Goal: Task Accomplishment & Management: Manage account settings

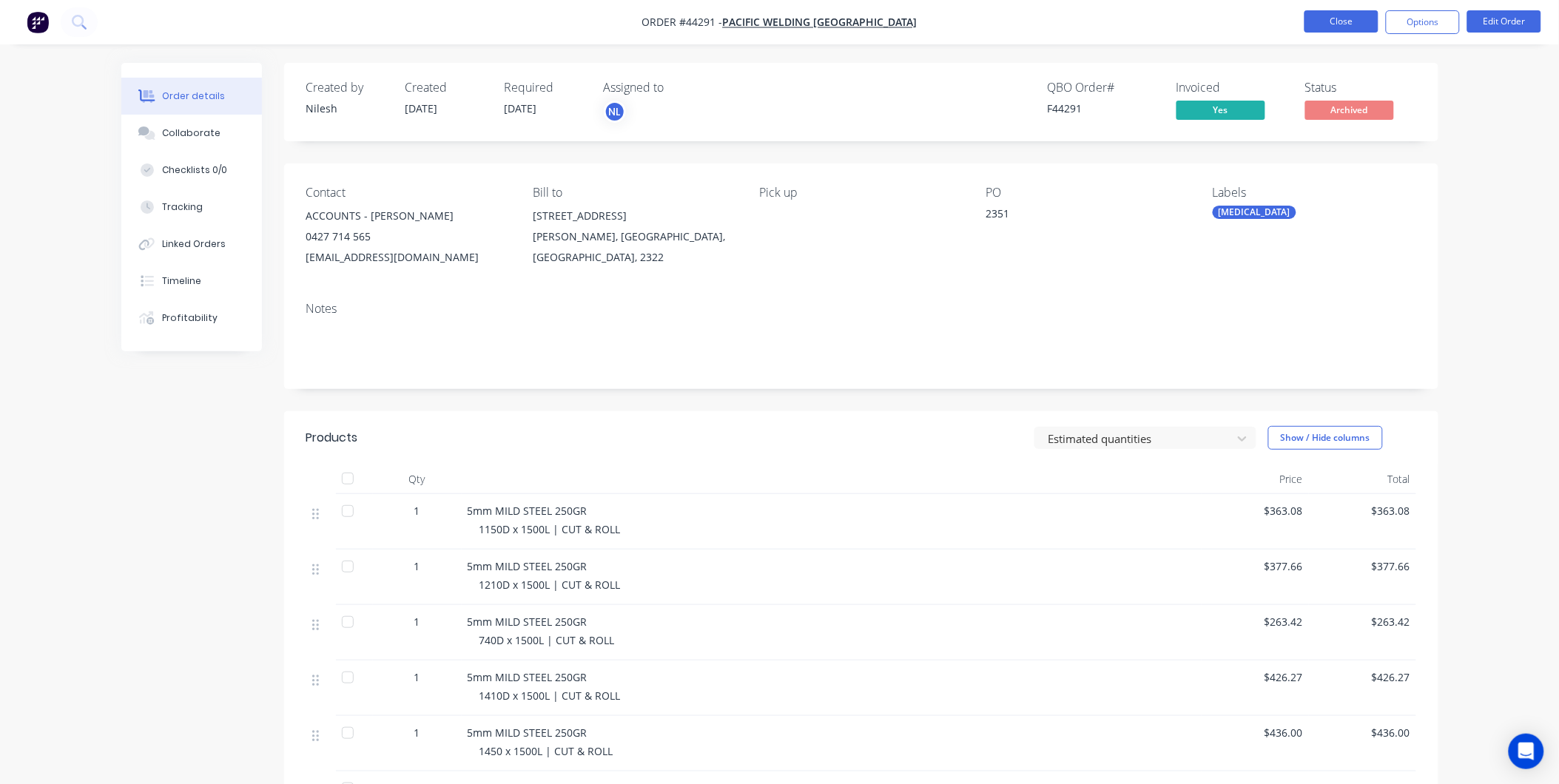
click at [1337, 15] on button "Close" at bounding box center [1341, 22] width 74 height 22
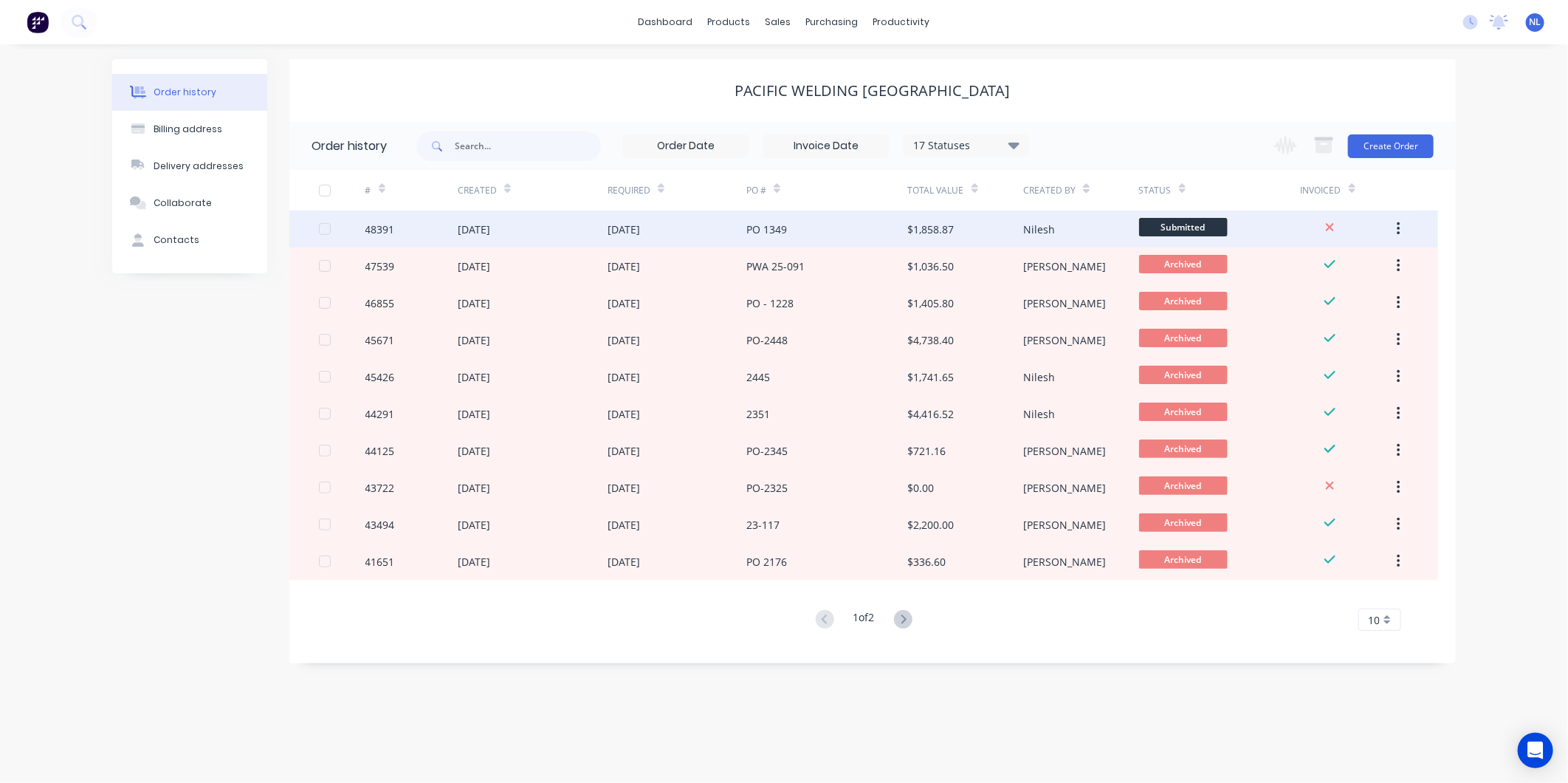
click at [1019, 220] on div "$1,858.87" at bounding box center [966, 228] width 115 height 37
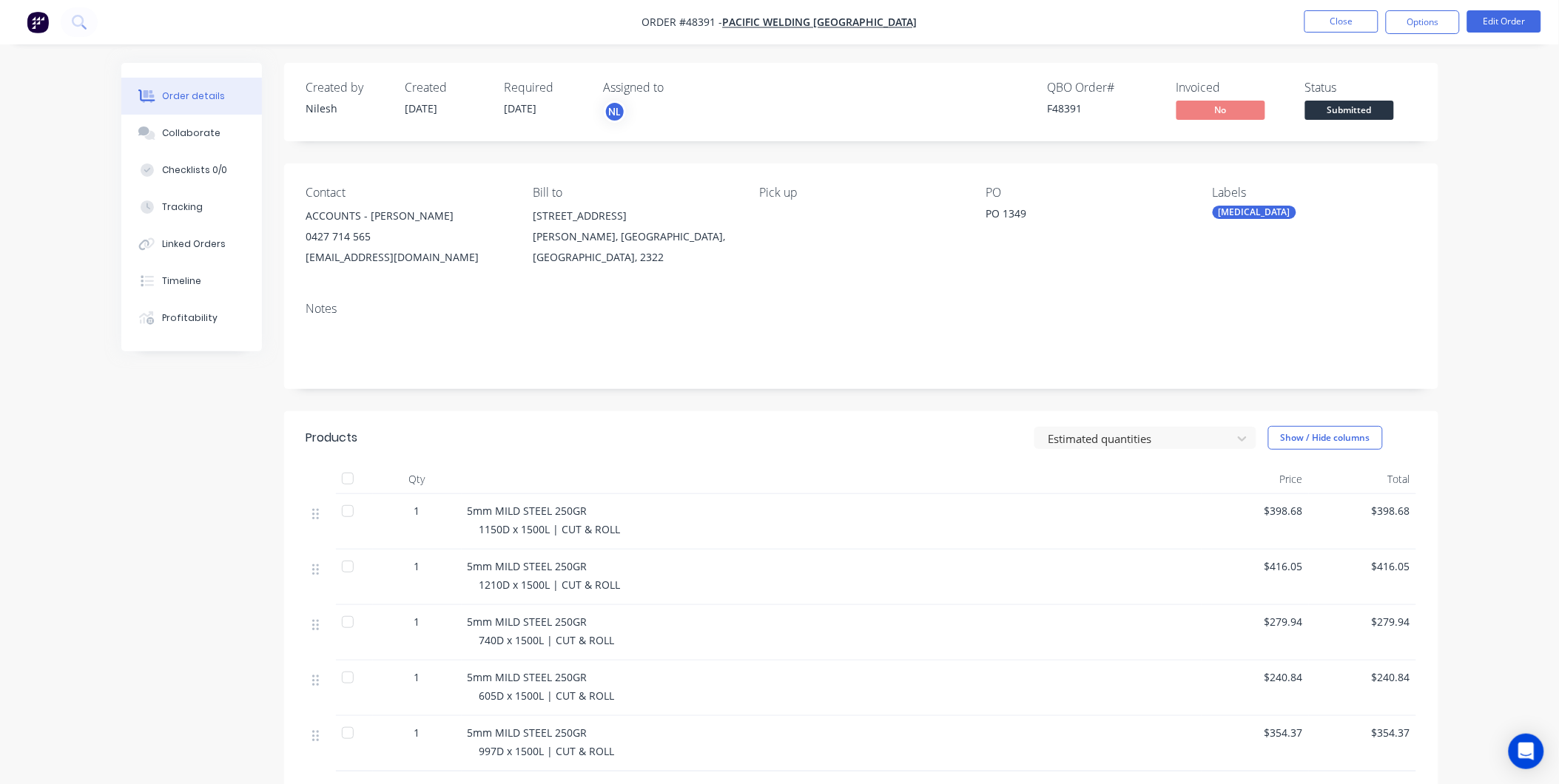
click at [1349, 32] on li "Close" at bounding box center [1341, 22] width 74 height 24
click at [1348, 18] on button "Close" at bounding box center [1341, 22] width 74 height 22
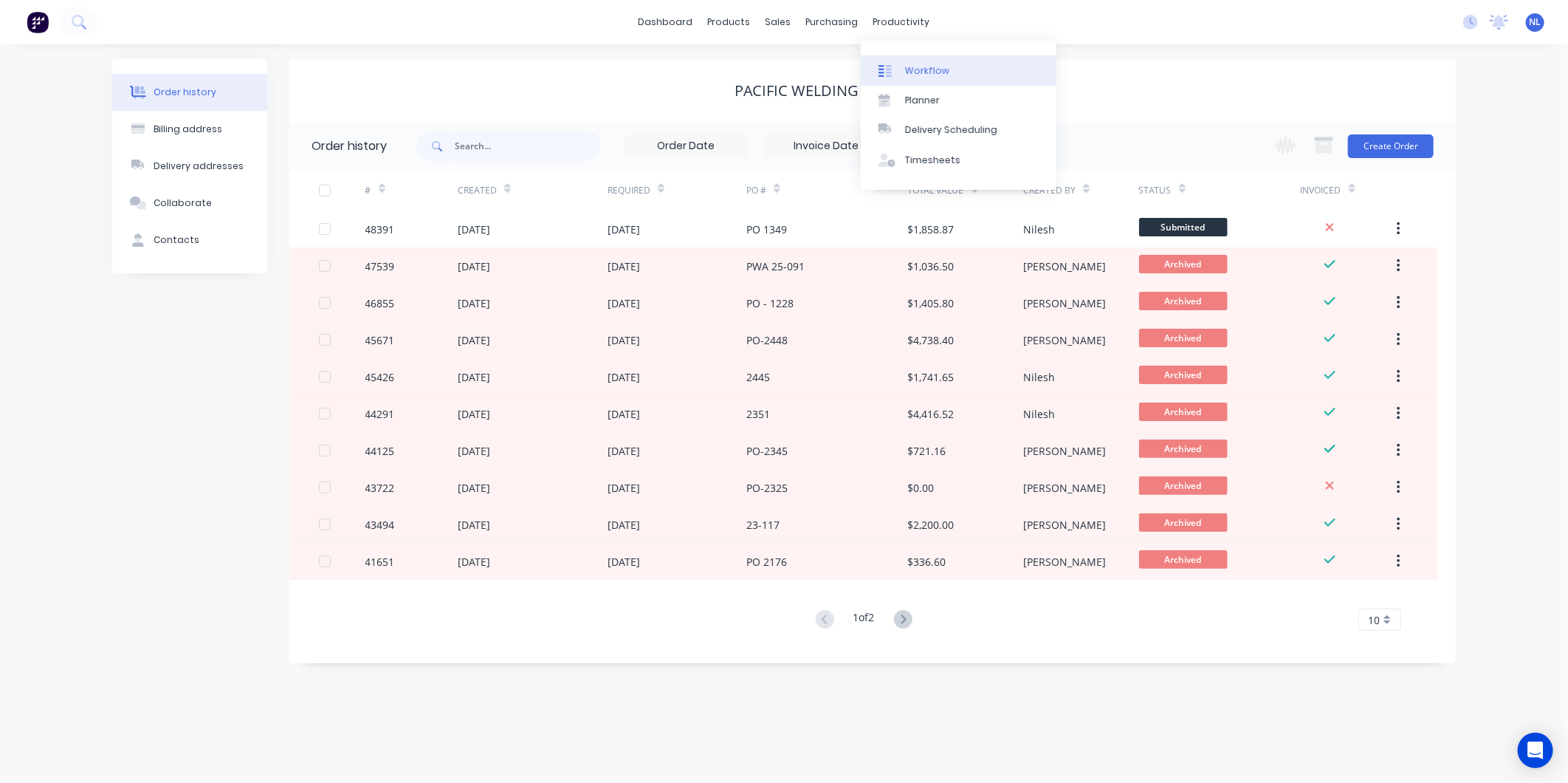
click at [918, 82] on link "Workflow" at bounding box center [959, 70] width 196 height 30
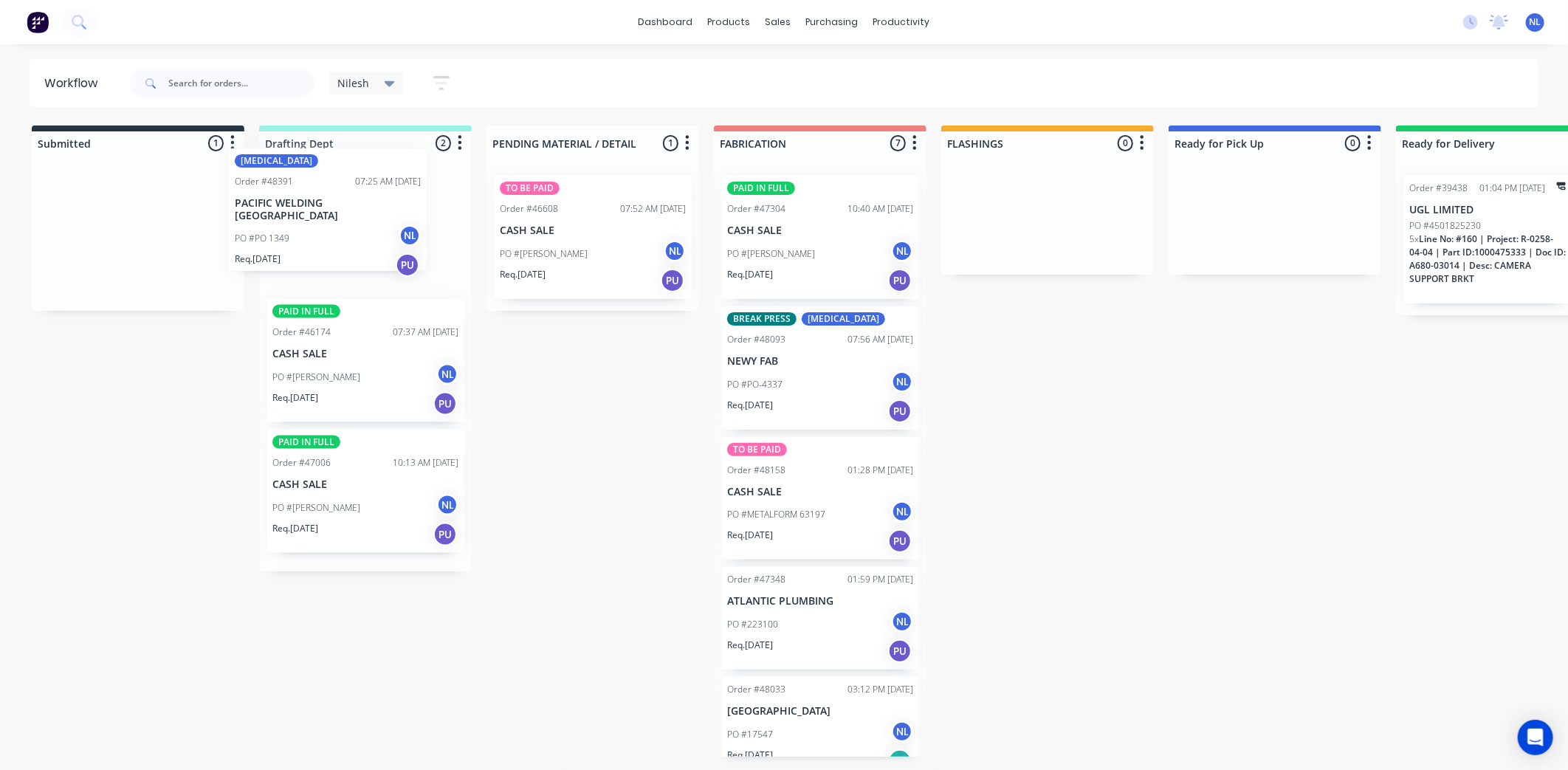
drag, startPoint x: 173, startPoint y: 268, endPoint x: 367, endPoint y: 241, distance: 195.9
click at [367, 241] on div "Submitted 1 Sort By Created date Required date Order number Customer name Most …" at bounding box center [1220, 441] width 2462 height 631
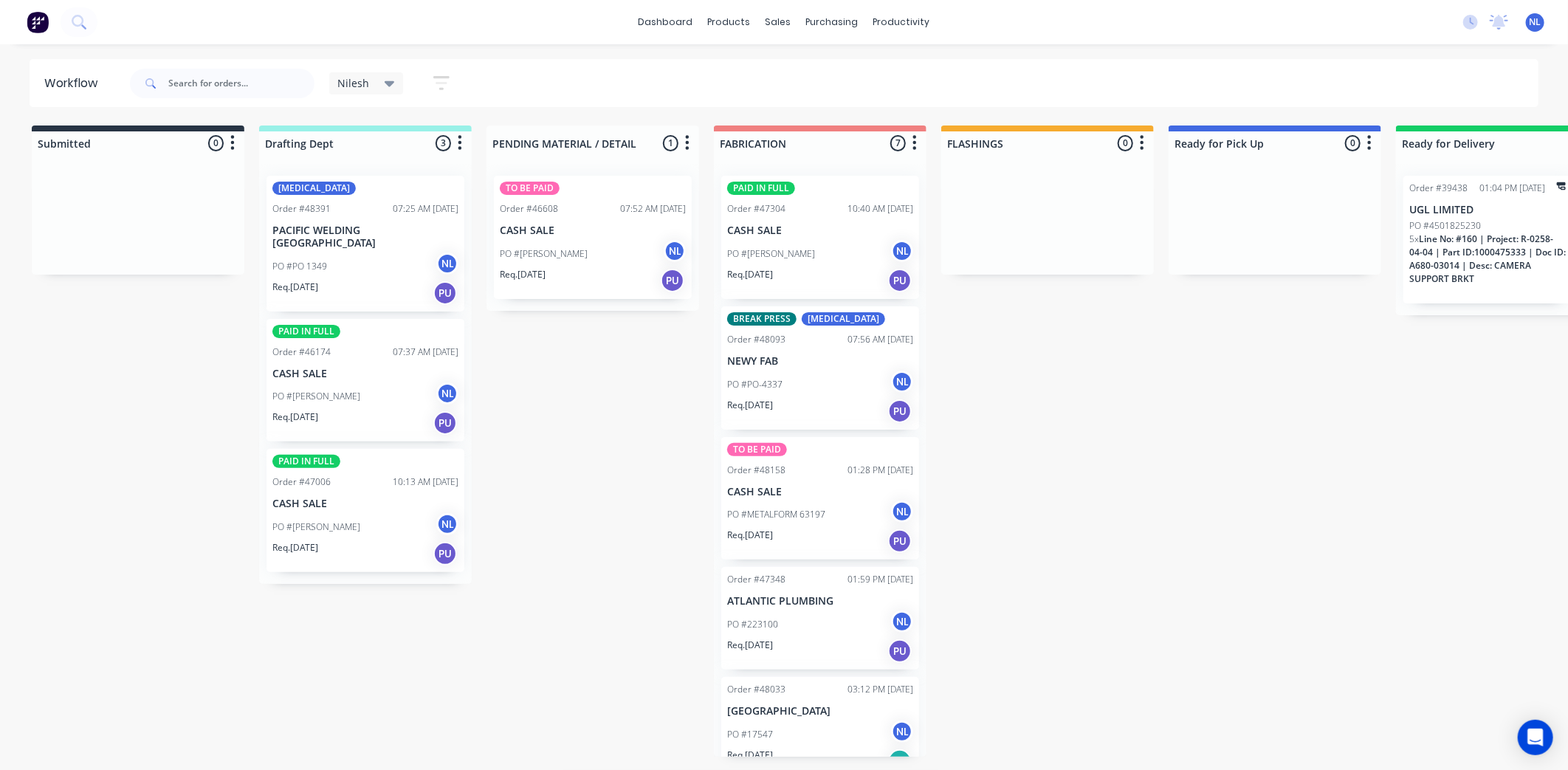
click at [353, 395] on div "PO #MARTYN BRAND NL" at bounding box center [365, 397] width 186 height 28
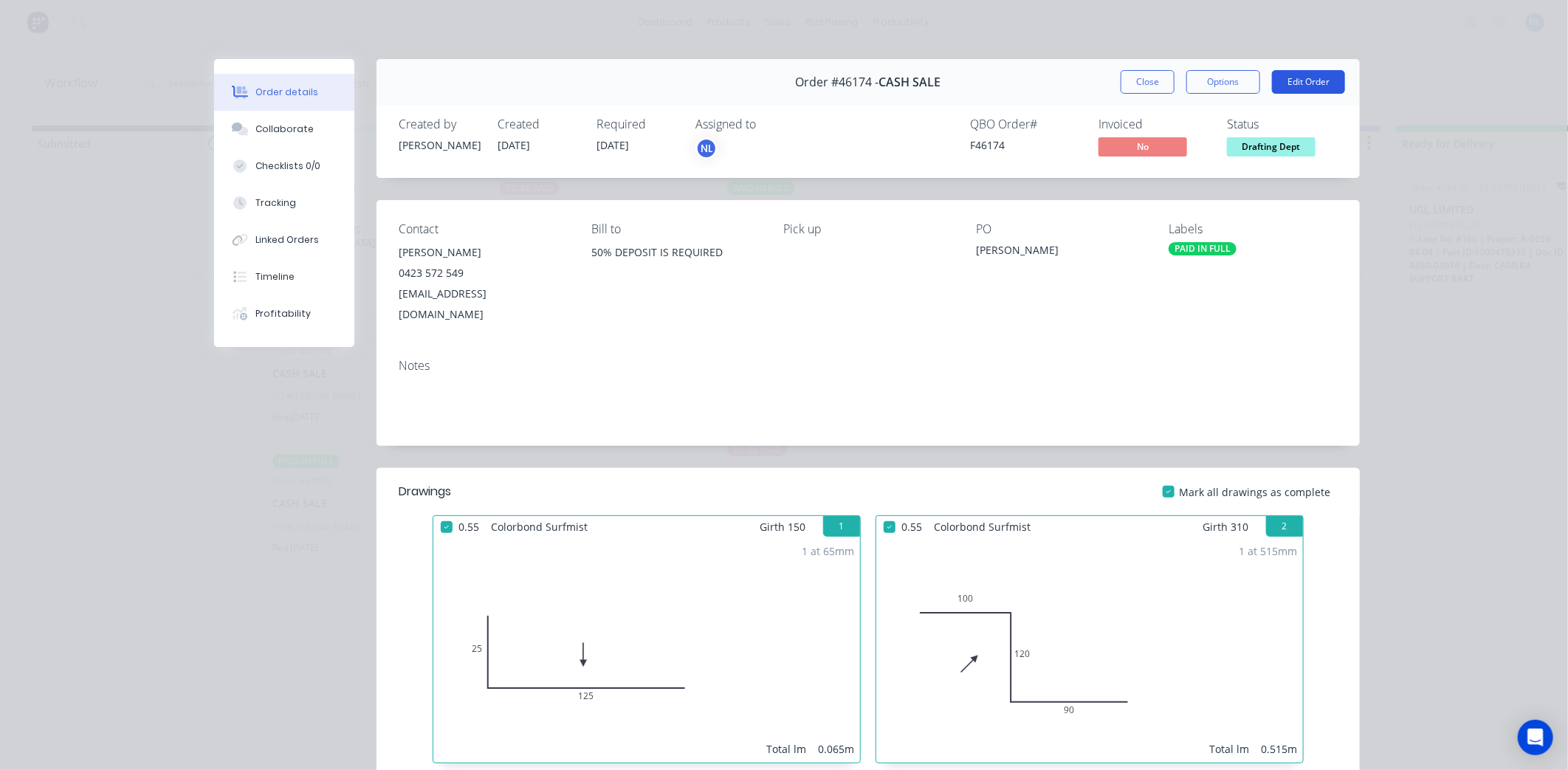
click at [1311, 82] on button "Edit Order" at bounding box center [1309, 82] width 73 height 24
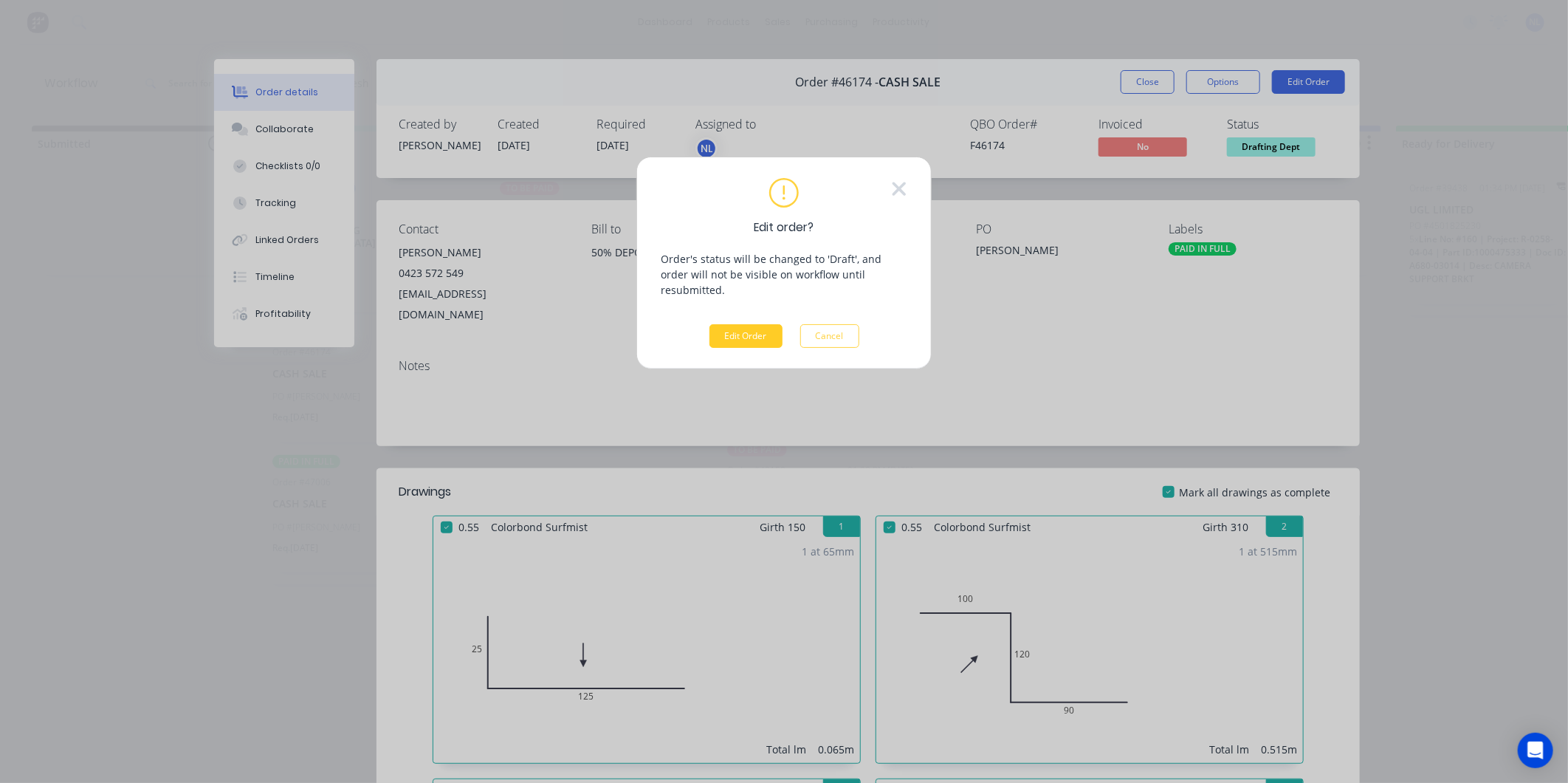
click at [747, 325] on button "Edit Order" at bounding box center [746, 337] width 73 height 24
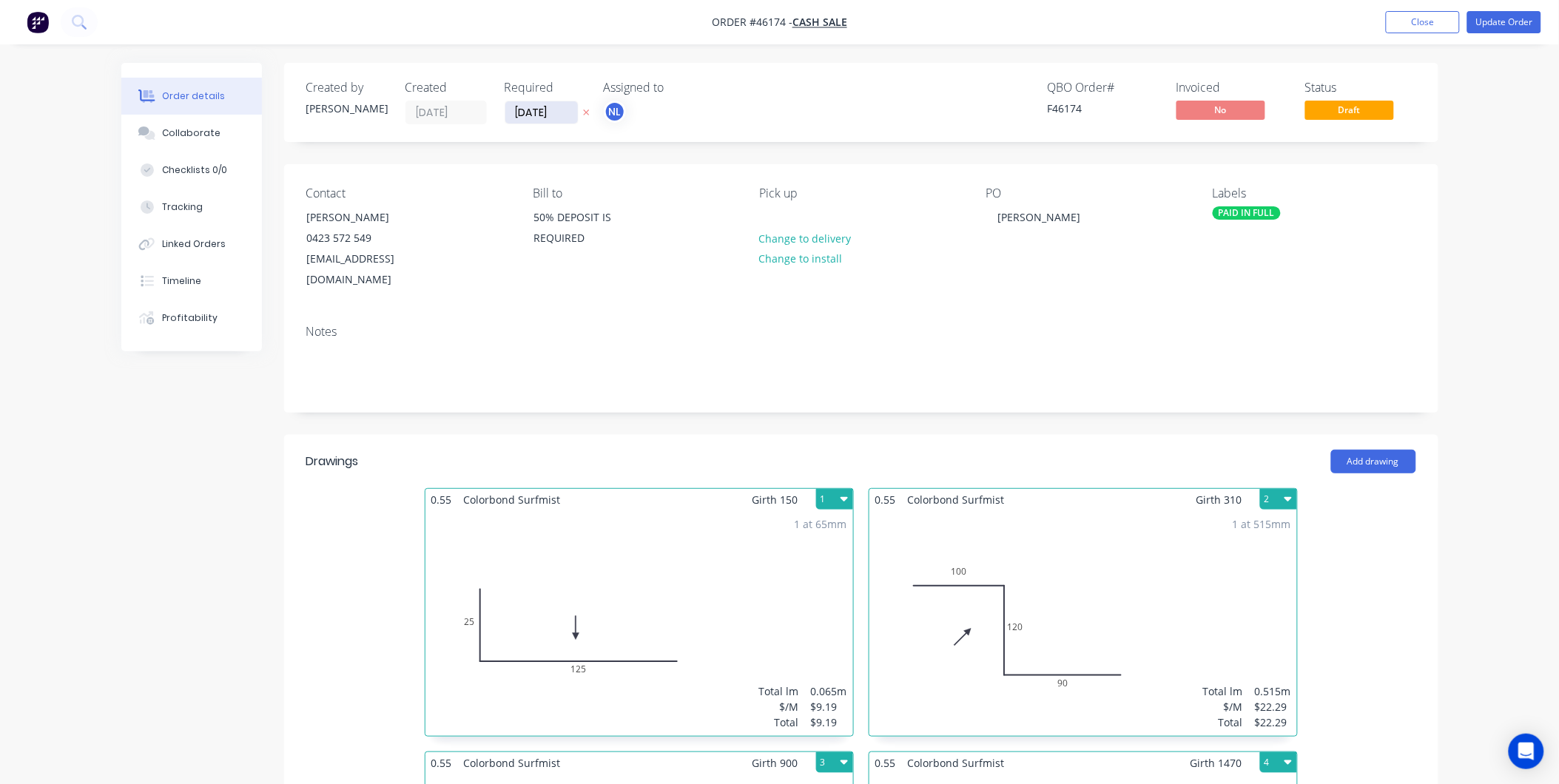
click at [572, 120] on input "[DATE]" at bounding box center [542, 112] width 73 height 22
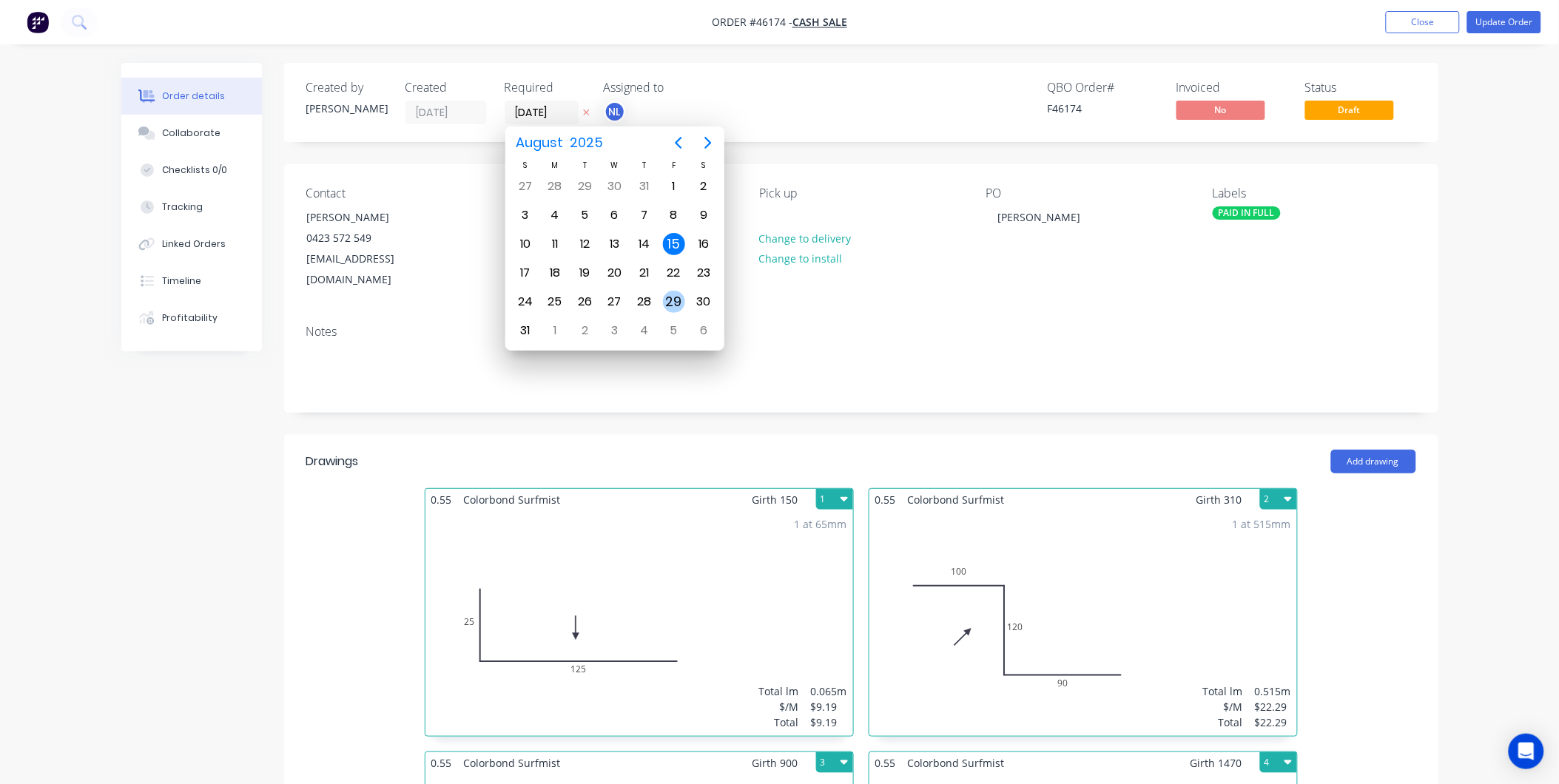
click at [682, 294] on div "29" at bounding box center [674, 302] width 22 height 22
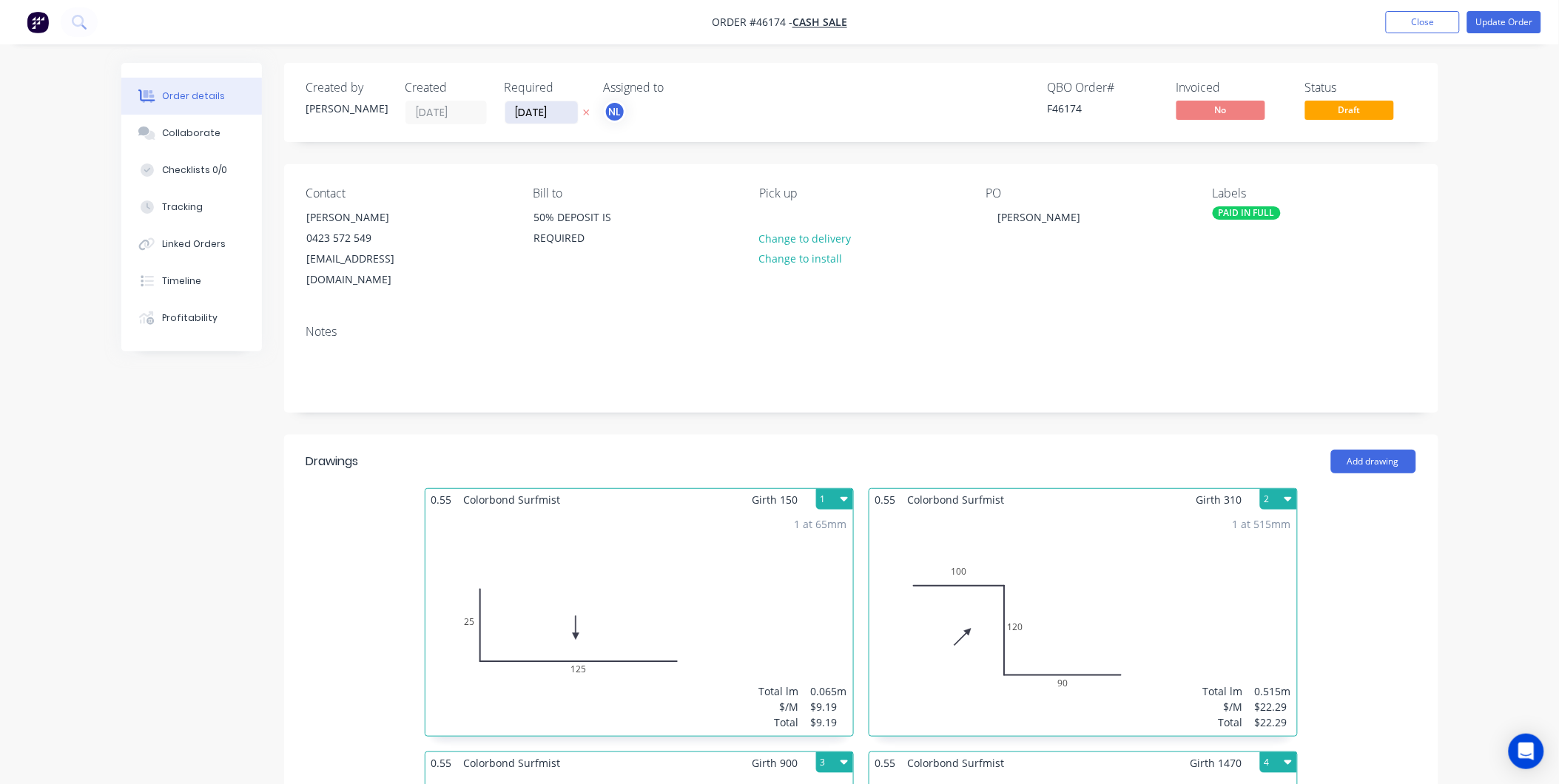
click at [559, 111] on input "[DATE]" at bounding box center [542, 112] width 73 height 22
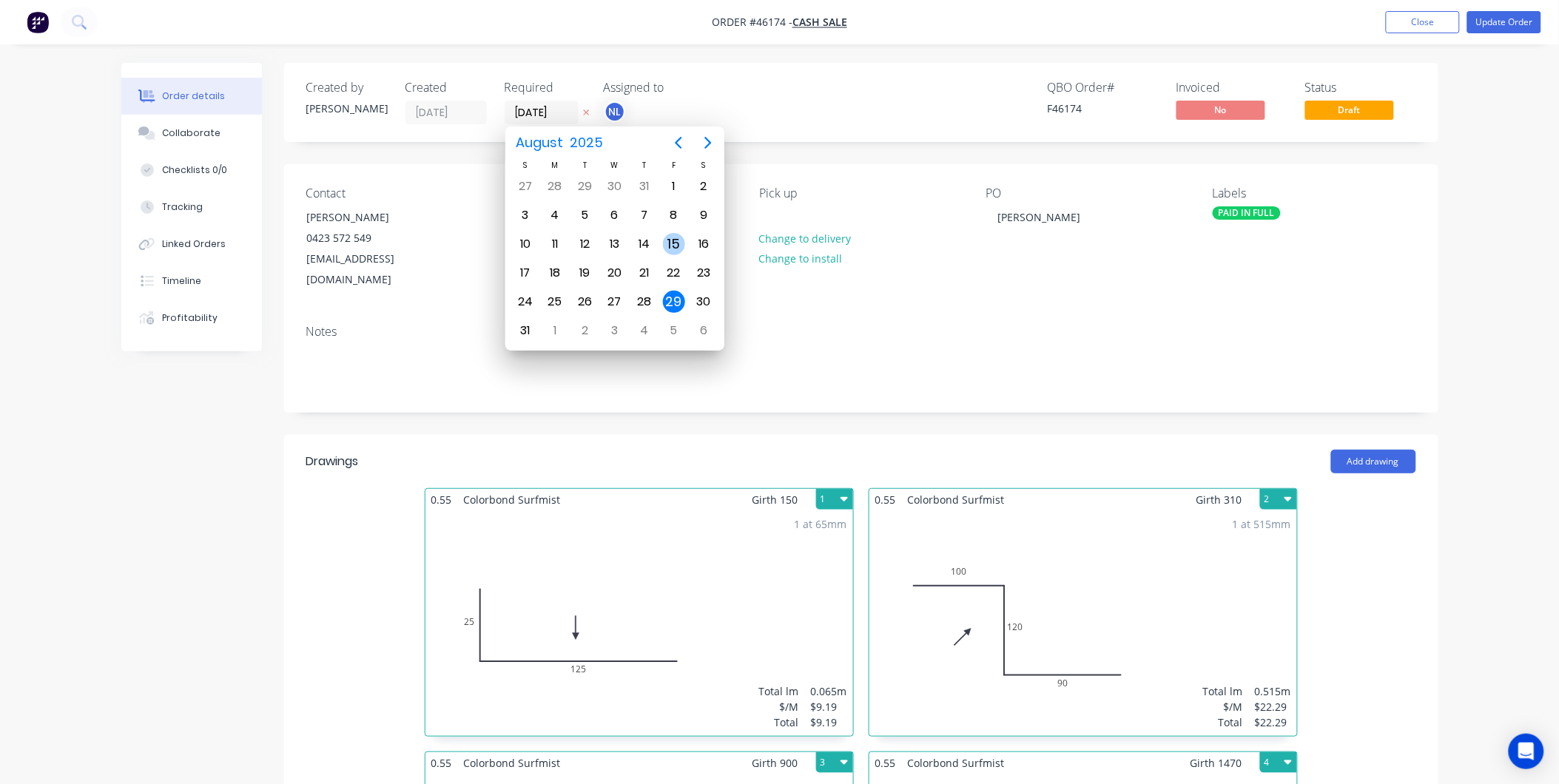
click at [679, 234] on div "15" at bounding box center [674, 244] width 22 height 22
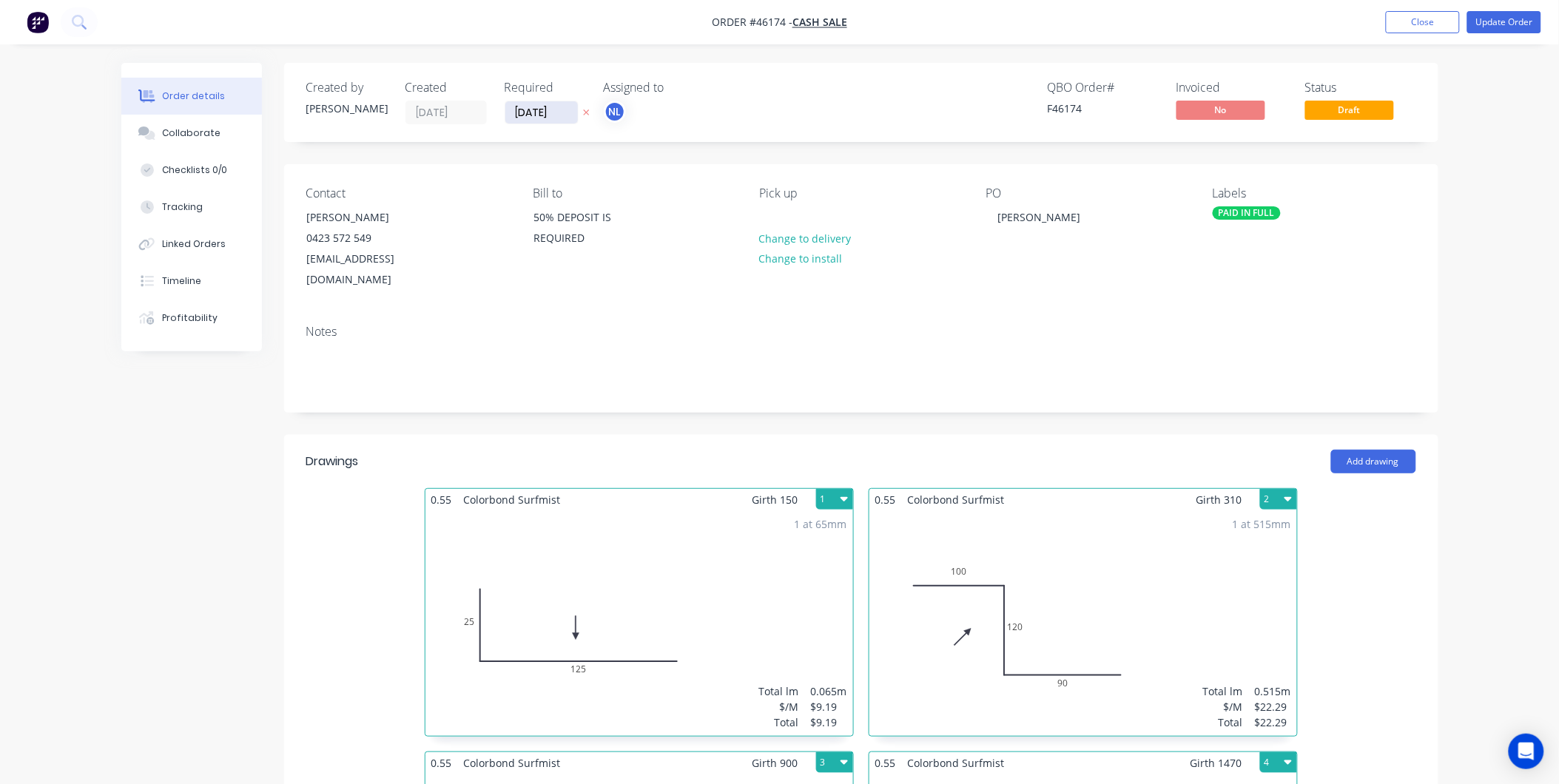
click at [551, 109] on input "[DATE]" at bounding box center [542, 112] width 73 height 22
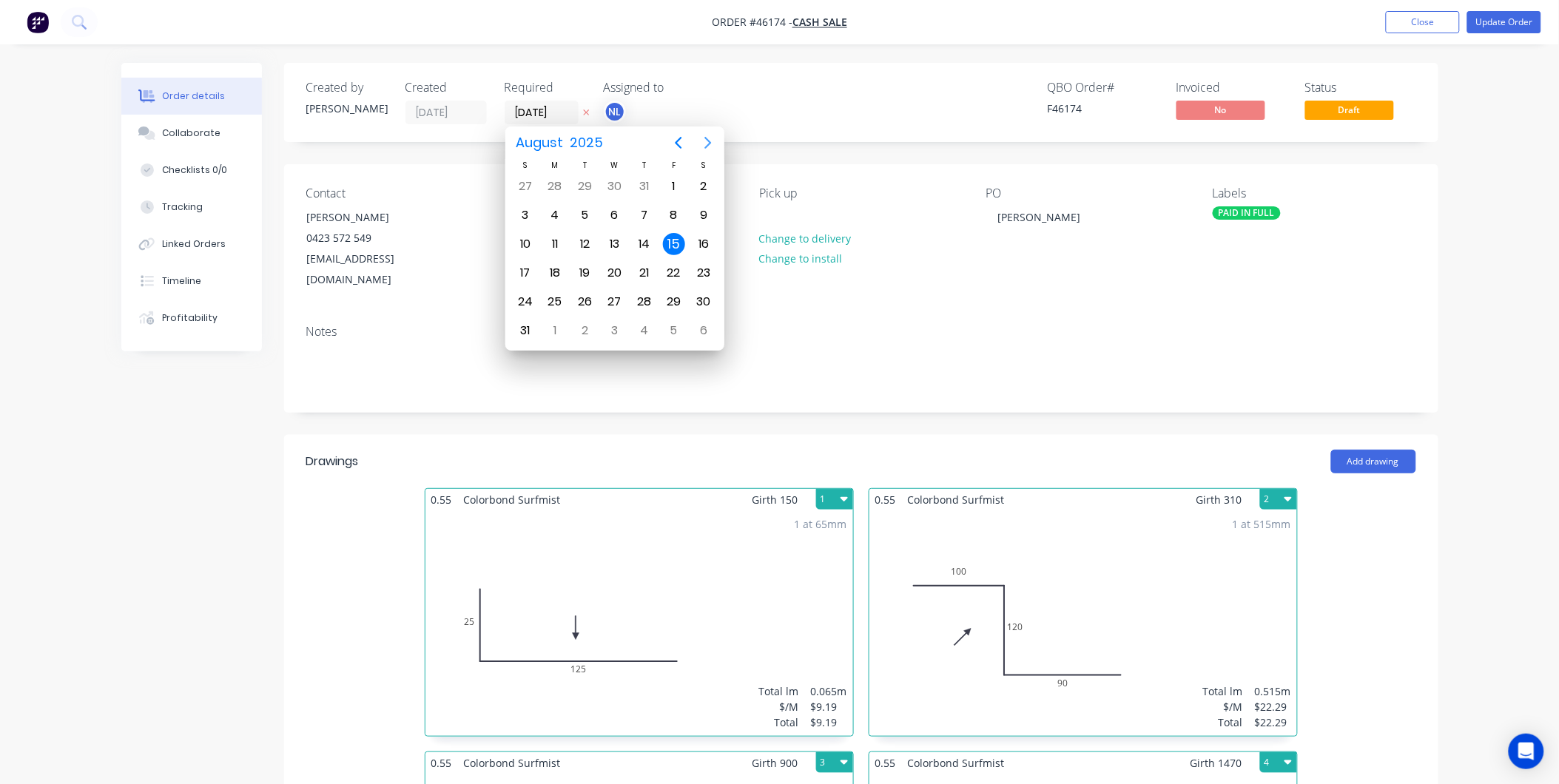
click at [699, 139] on icon "Next page" at bounding box center [708, 143] width 18 height 18
click at [707, 146] on icon "Next page" at bounding box center [707, 143] width 7 height 12
click at [617, 263] on div "22" at bounding box center [614, 273] width 22 height 22
type input "[DATE]"
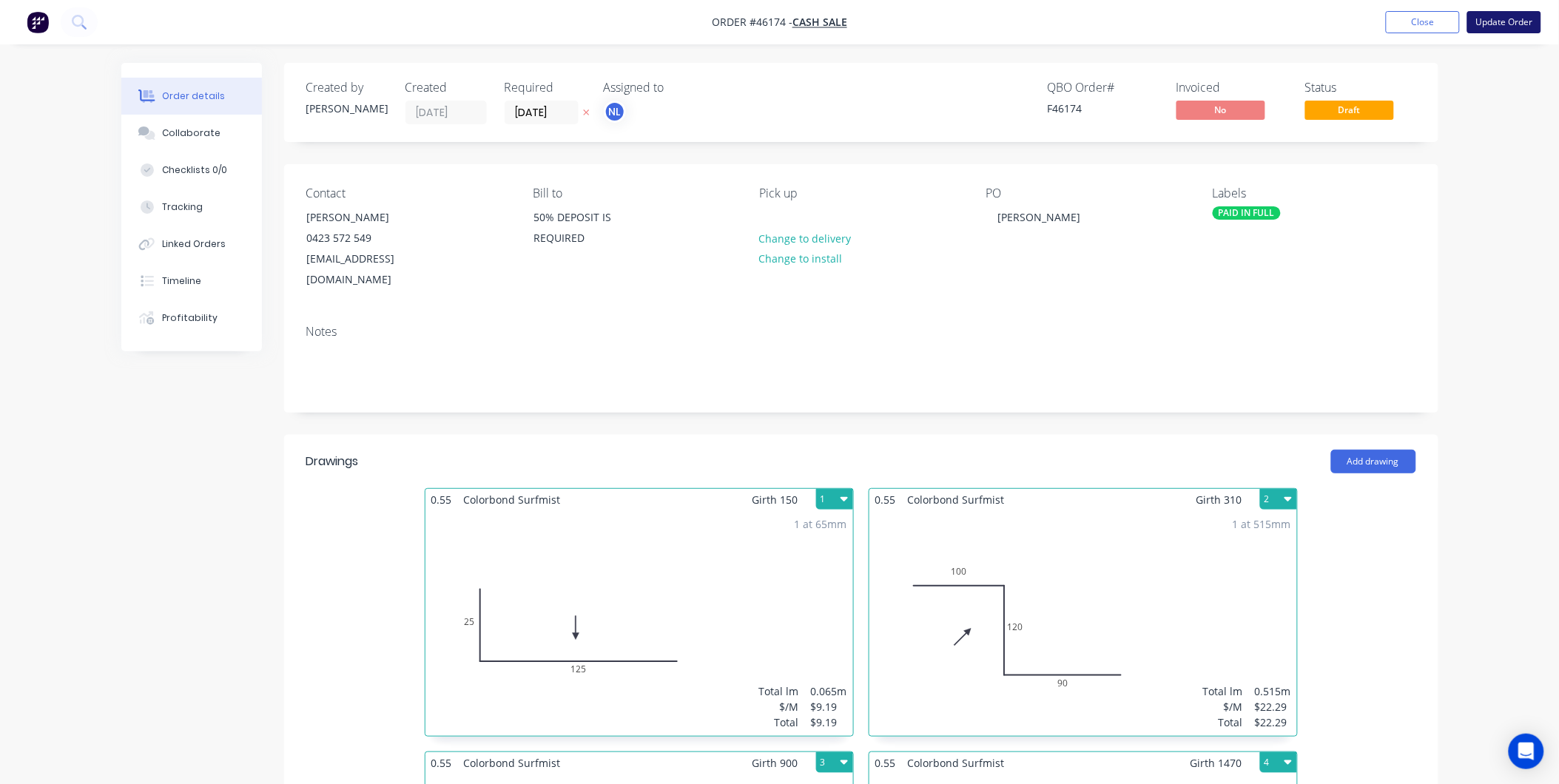
click at [1516, 16] on button "Update Order" at bounding box center [1504, 22] width 74 height 22
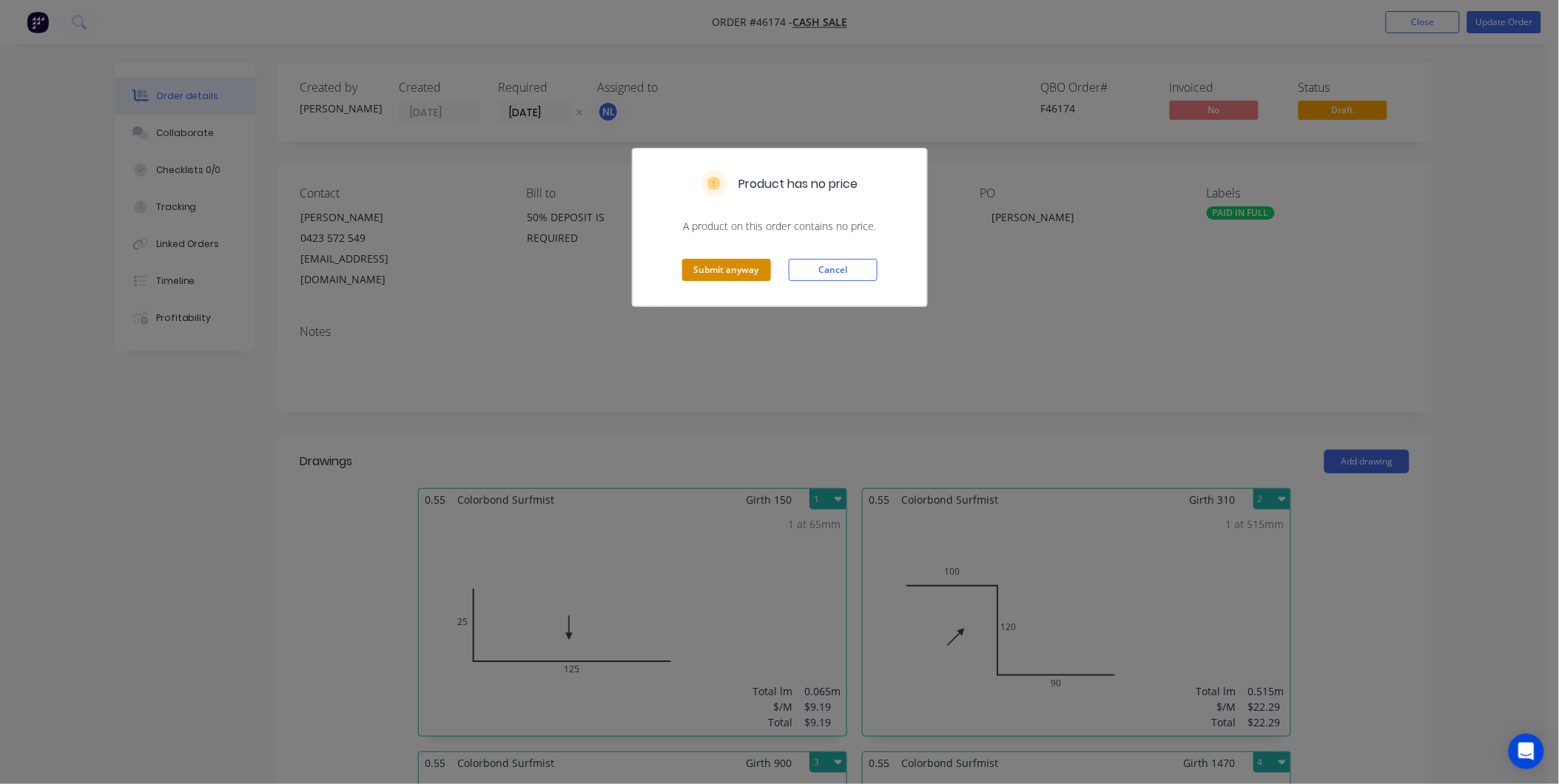
click at [740, 268] on button "Submit anyway" at bounding box center [727, 270] width 89 height 22
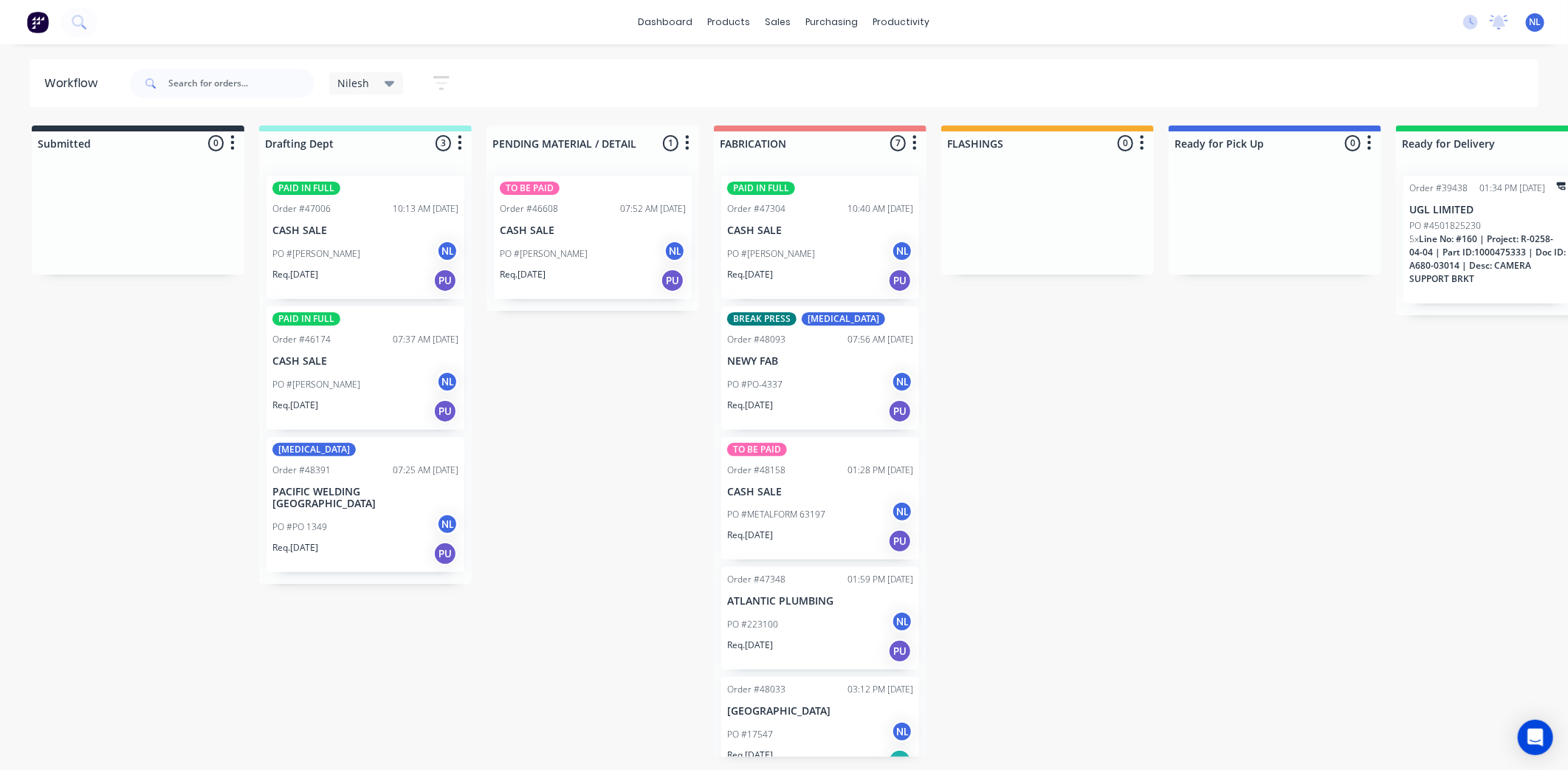
click at [570, 286] on div "Req. [DATE] PU" at bounding box center [593, 281] width 186 height 25
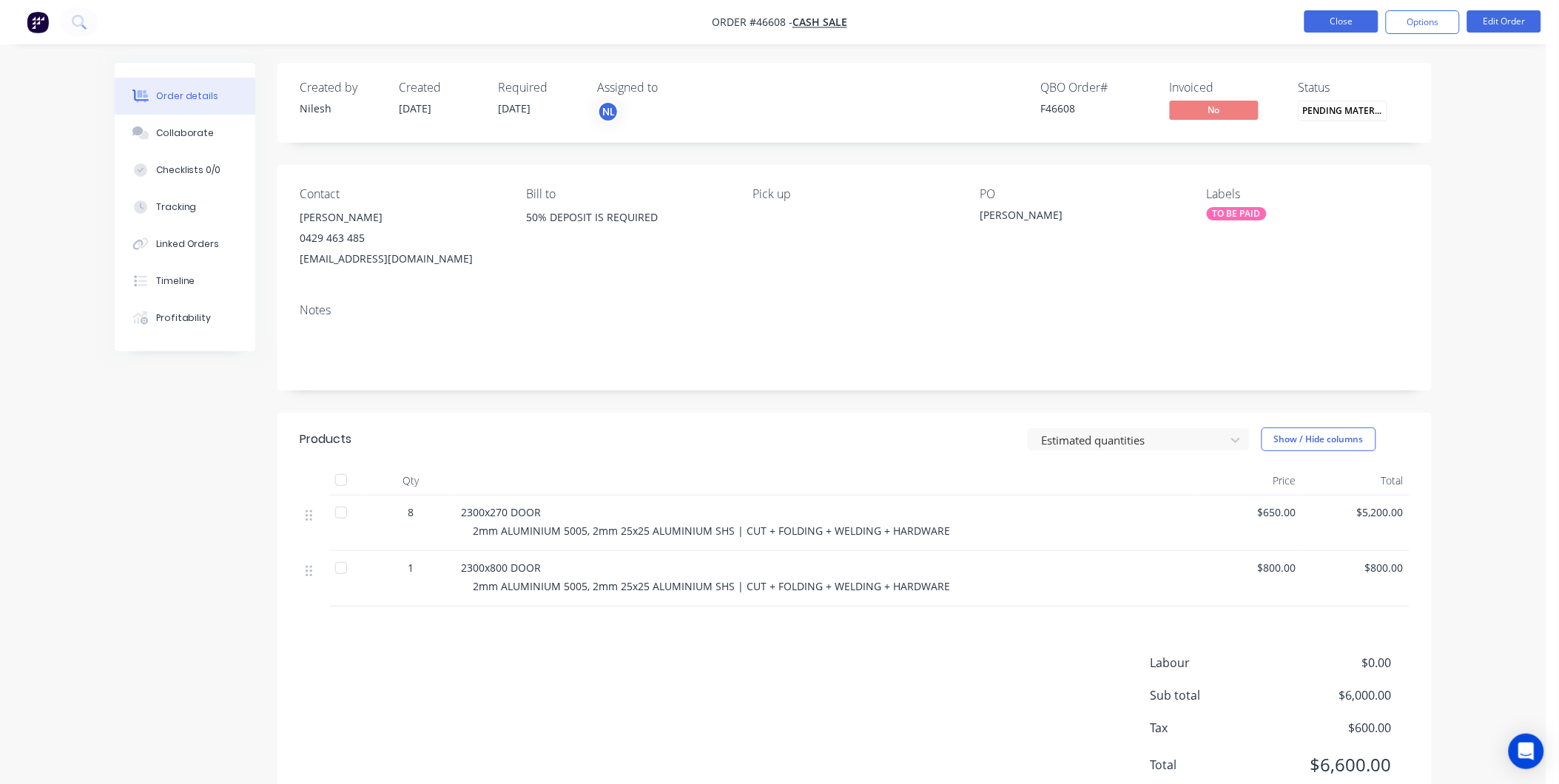
click at [1342, 25] on button "Close" at bounding box center [1341, 22] width 74 height 22
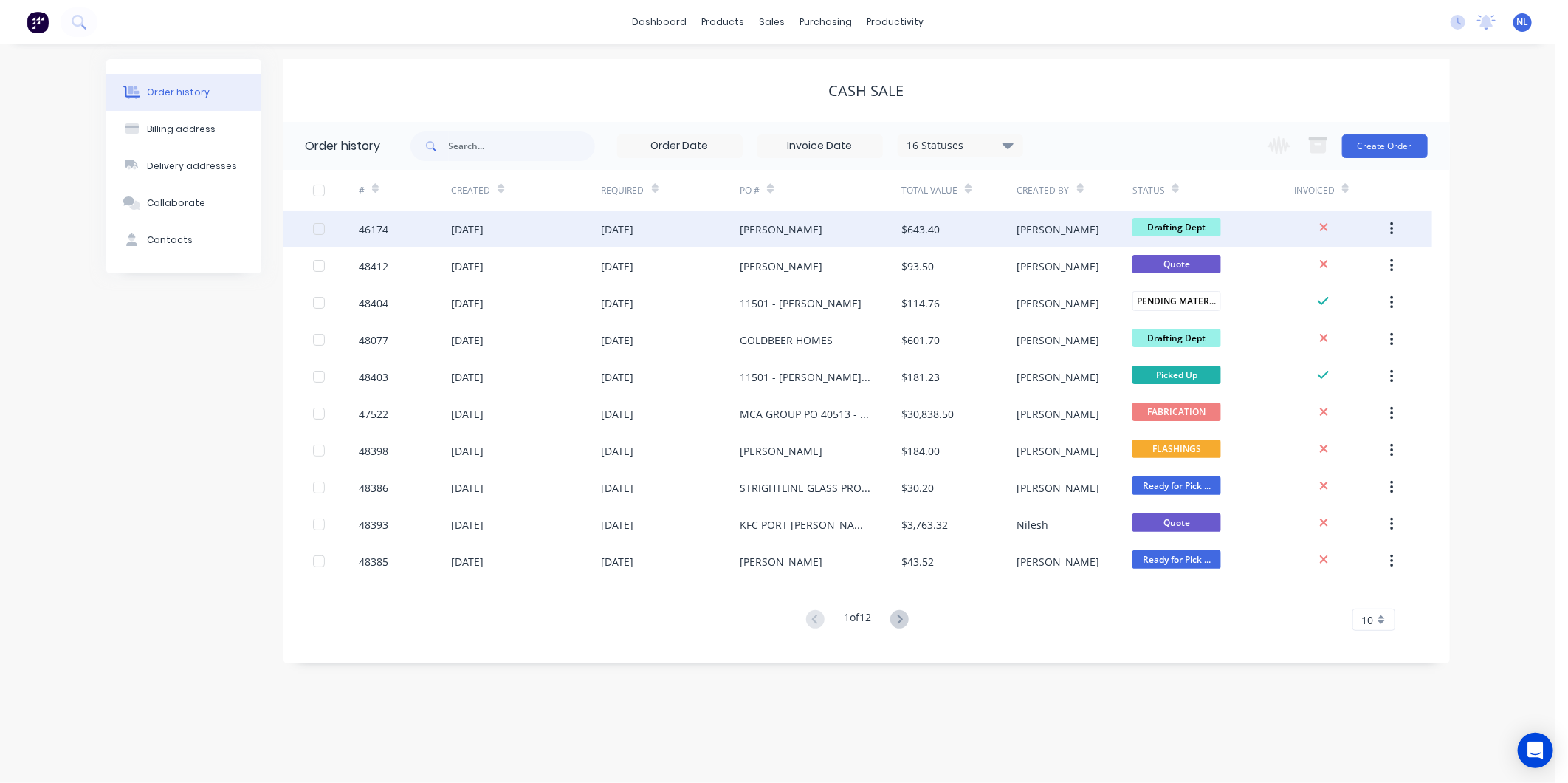
click at [803, 227] on div "[PERSON_NAME]" at bounding box center [781, 229] width 83 height 16
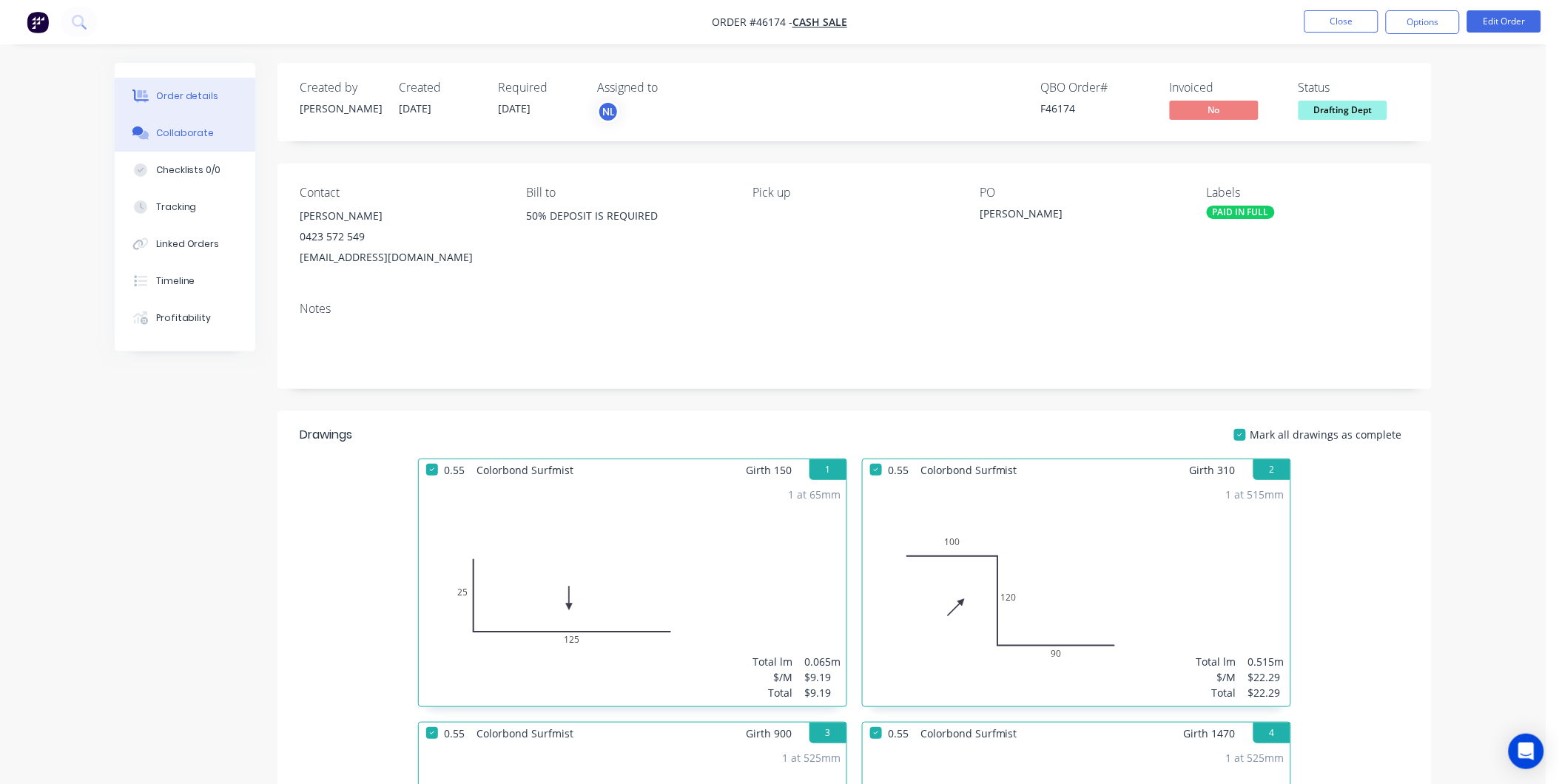
click at [197, 143] on button "Collaborate" at bounding box center [185, 133] width 141 height 37
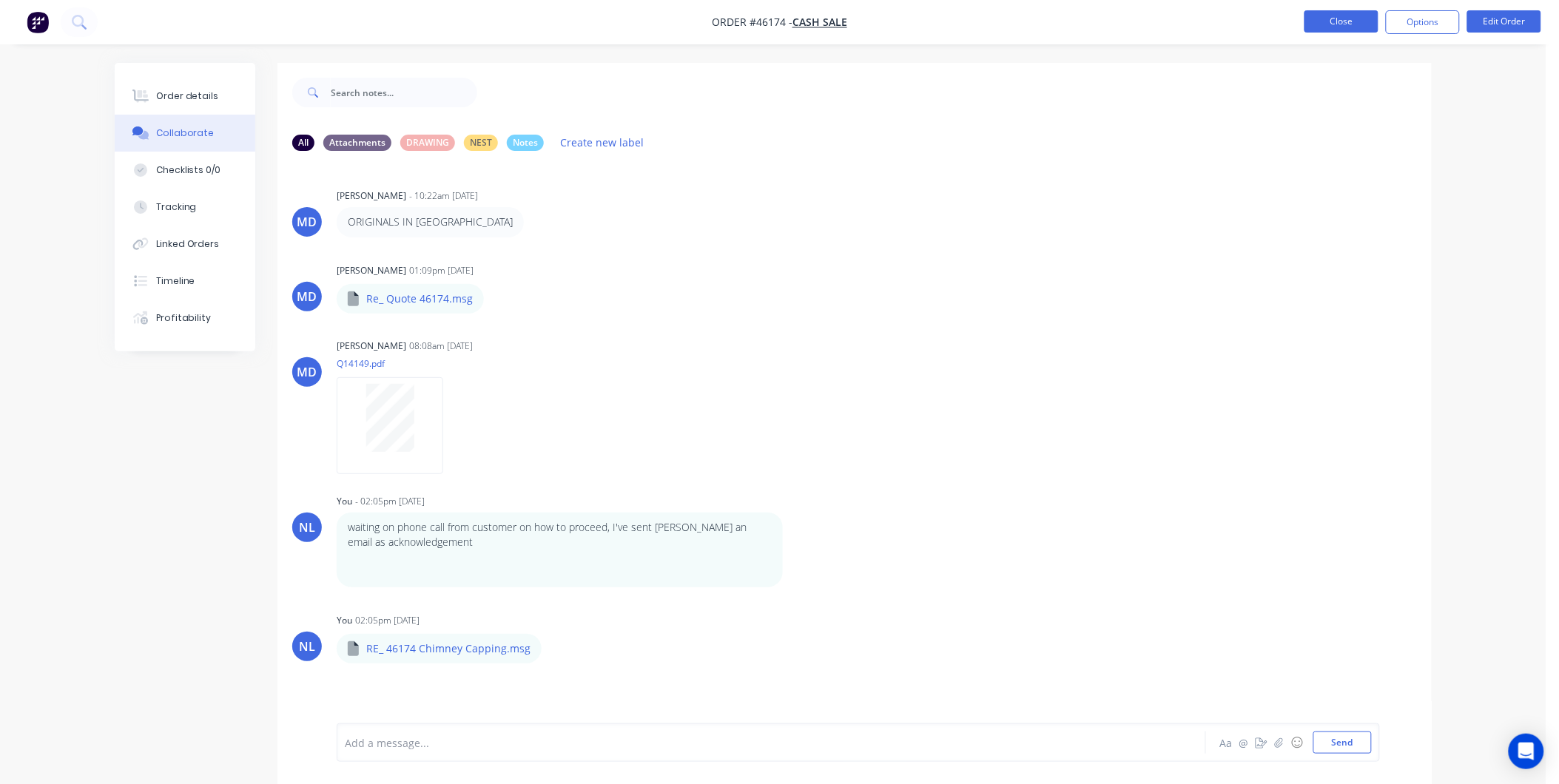
click at [1374, 15] on button "Close" at bounding box center [1341, 22] width 74 height 22
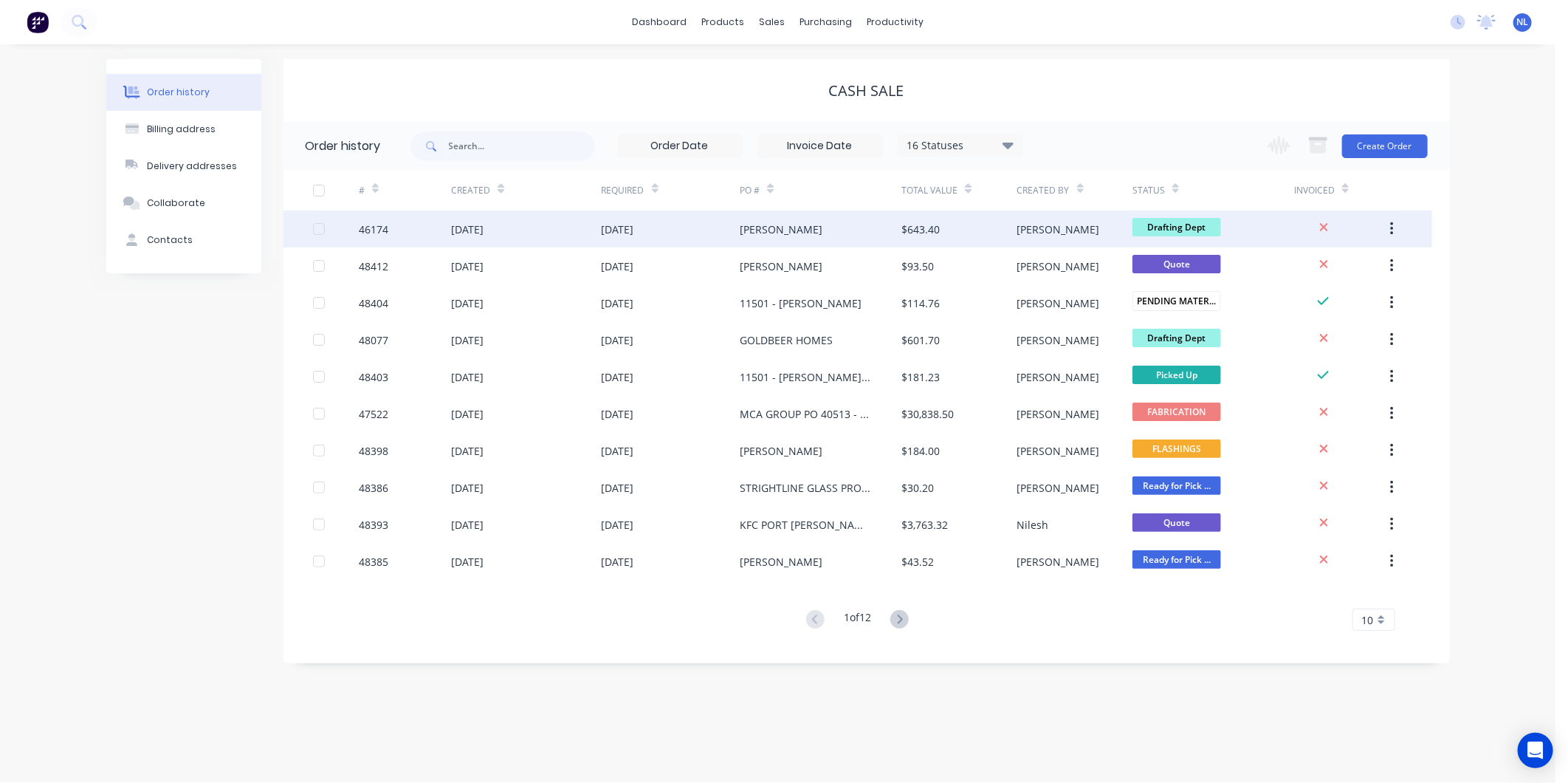
click at [905, 246] on div "$643.40" at bounding box center [959, 228] width 115 height 37
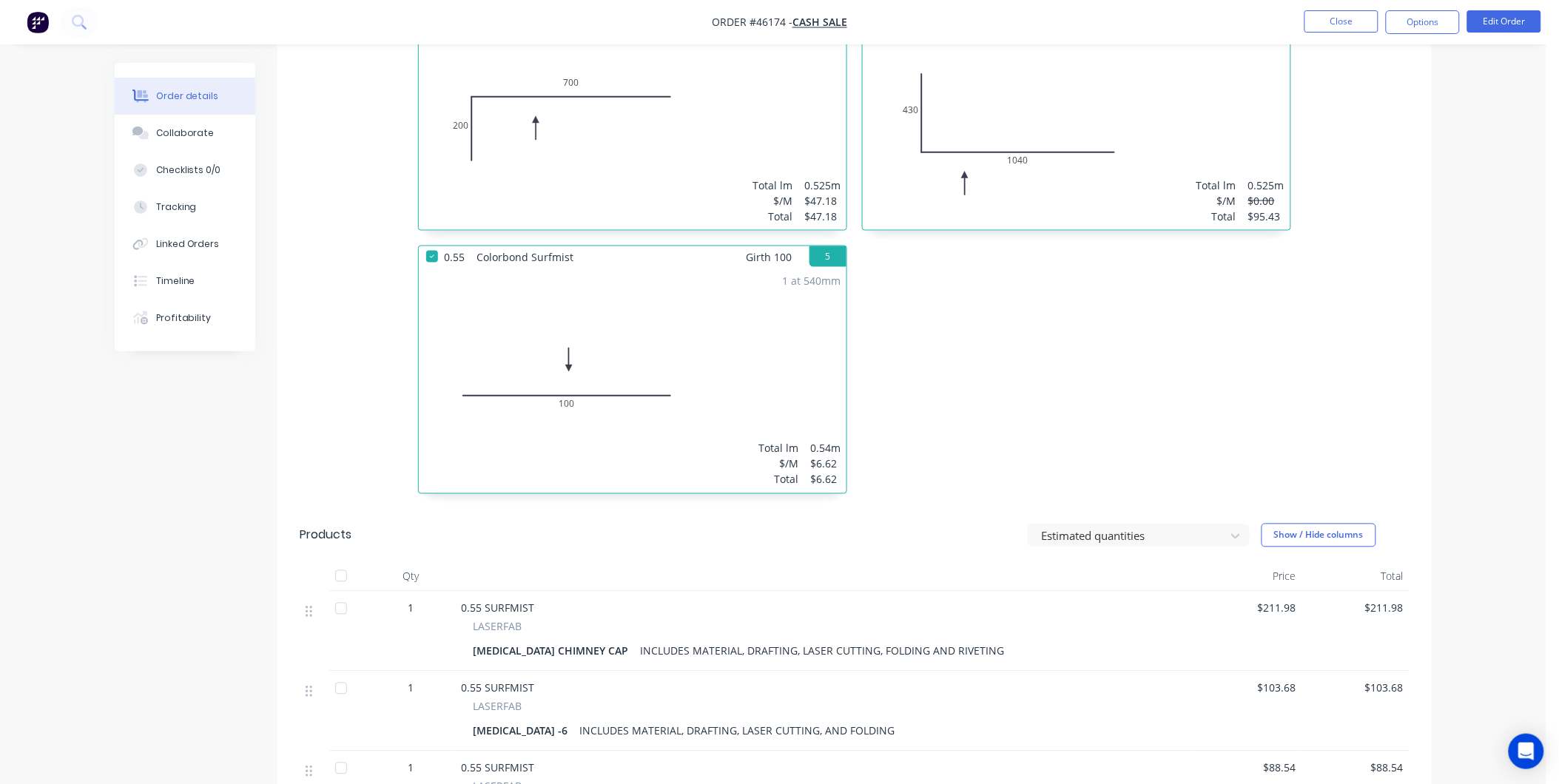
scroll to position [985, 0]
